Goal: Task Accomplishment & Management: Use online tool/utility

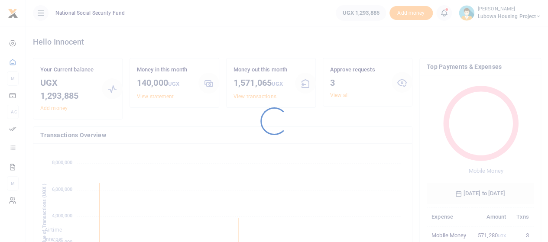
scroll to position [115, 100]
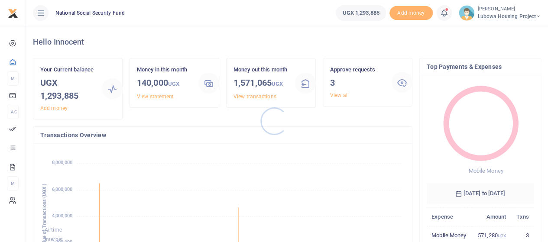
click at [347, 96] on div at bounding box center [274, 121] width 548 height 242
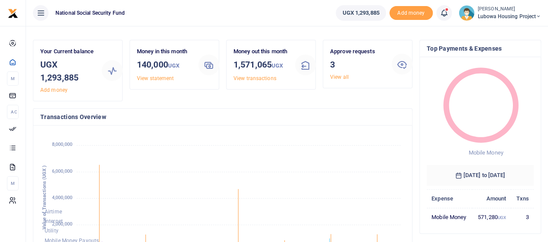
scroll to position [0, 0]
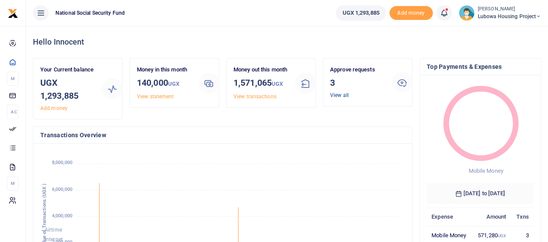
click at [342, 94] on link "View all" at bounding box center [339, 95] width 19 height 6
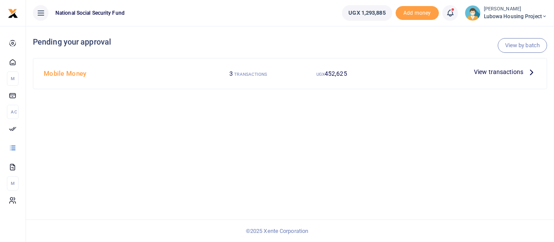
click at [519, 70] on span "View transactions" at bounding box center [498, 72] width 49 height 10
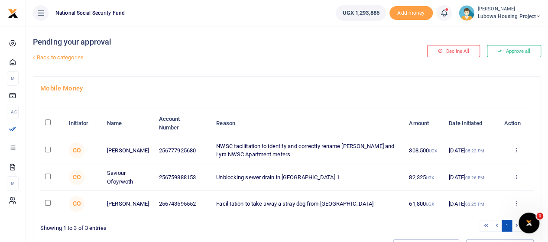
click at [519, 149] on div "Approve Decline Details" at bounding box center [516, 150] width 25 height 9
click at [513, 149] on icon at bounding box center [516, 150] width 6 height 6
click at [484, 165] on link "Approve" at bounding box center [484, 164] width 68 height 12
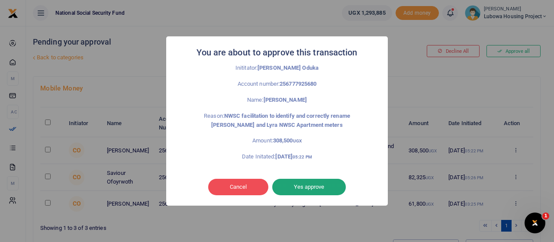
click at [309, 190] on button "Yes approve" at bounding box center [309, 187] width 74 height 16
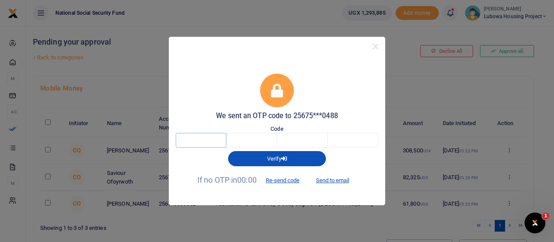
click at [213, 142] on input "text" at bounding box center [201, 140] width 51 height 15
type input "5"
type input "8"
type input "6"
type input "9"
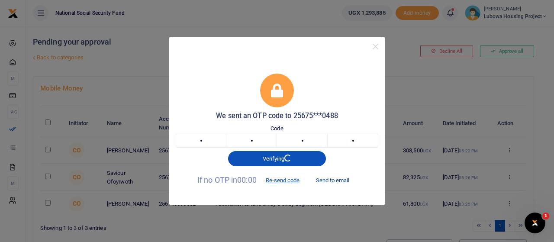
click at [324, 181] on button "Send to email" at bounding box center [333, 180] width 48 height 15
click at [283, 181] on button "Re-send code" at bounding box center [282, 180] width 48 height 15
click at [285, 178] on button "Re-send code" at bounding box center [282, 180] width 48 height 15
click at [379, 50] on button "Close" at bounding box center [375, 46] width 13 height 13
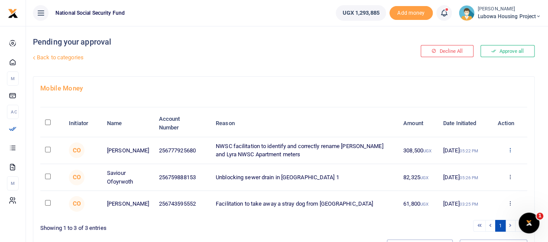
click at [511, 149] on icon at bounding box center [510, 150] width 6 height 6
click at [479, 163] on link "Approve" at bounding box center [478, 164] width 68 height 12
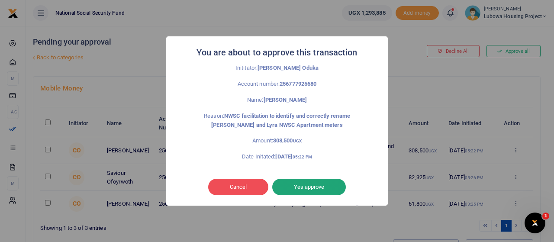
click at [320, 188] on button "Yes approve" at bounding box center [309, 187] width 74 height 16
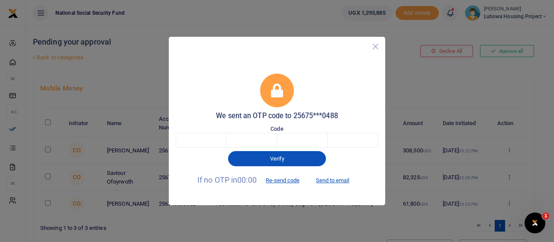
click at [373, 45] on button "Close" at bounding box center [375, 46] width 13 height 13
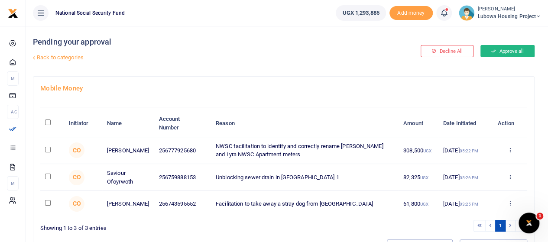
click at [507, 51] on button "Approve all" at bounding box center [507, 51] width 54 height 12
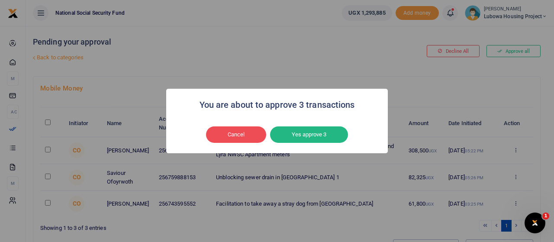
click at [443, 90] on div "You are about to approve 3 transactions × Cancel No Yes approve 3" at bounding box center [277, 121] width 554 height 242
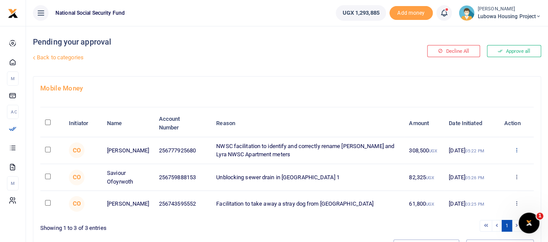
click at [516, 148] on icon at bounding box center [516, 150] width 6 height 6
click at [478, 164] on link "Approve" at bounding box center [484, 164] width 68 height 12
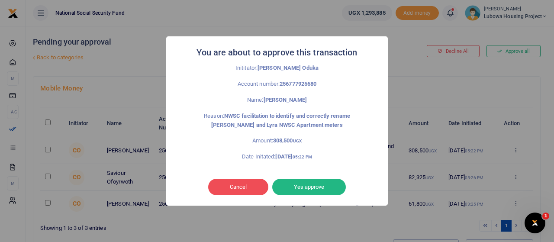
click at [314, 188] on button "Yes approve" at bounding box center [309, 187] width 74 height 16
